Goal: Task Accomplishment & Management: Use online tool/utility

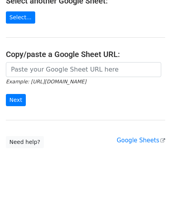
scroll to position [103, 0]
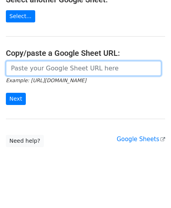
click at [32, 64] on input "url" at bounding box center [84, 68] width 156 height 15
paste input "[URL][DOMAIN_NAME]"
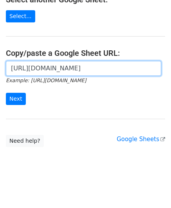
scroll to position [0, 170]
type input "[URL][DOMAIN_NAME]"
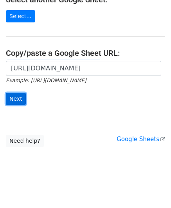
click at [14, 96] on input "Next" at bounding box center [16, 99] width 20 height 12
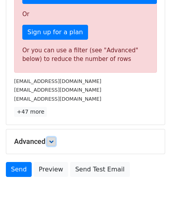
click at [56, 139] on link at bounding box center [51, 141] width 9 height 9
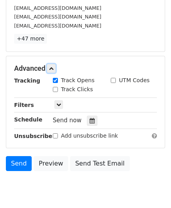
scroll to position [310, 0]
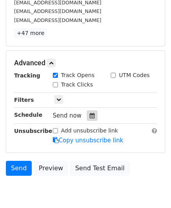
click at [90, 113] on icon at bounding box center [92, 115] width 5 height 5
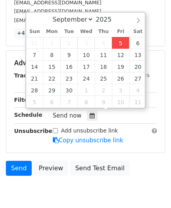
type input "2025-09-05 12:00"
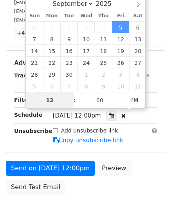
paste input "0"
type input "10"
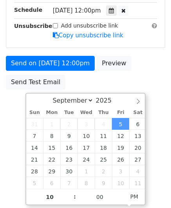
type input "2025-09-05 22:00"
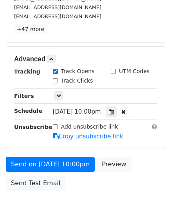
scroll to position [321, 0]
